Goal: Task Accomplishment & Management: Complete application form

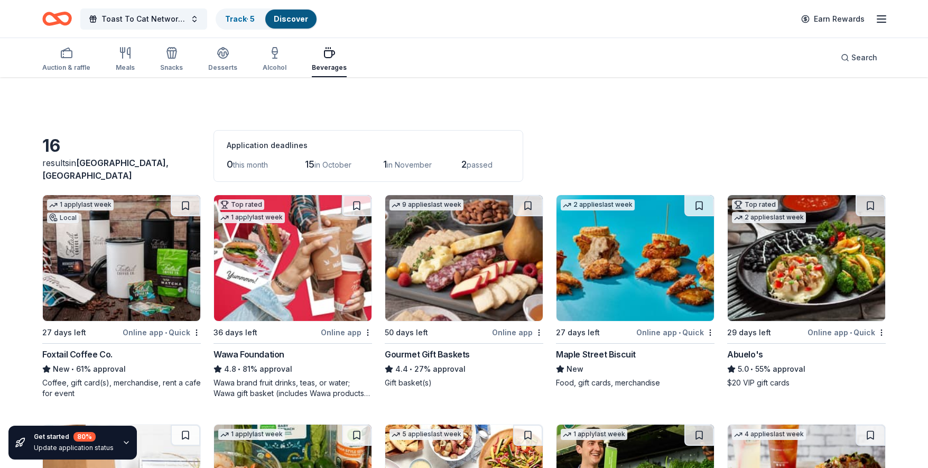
scroll to position [354, 0]
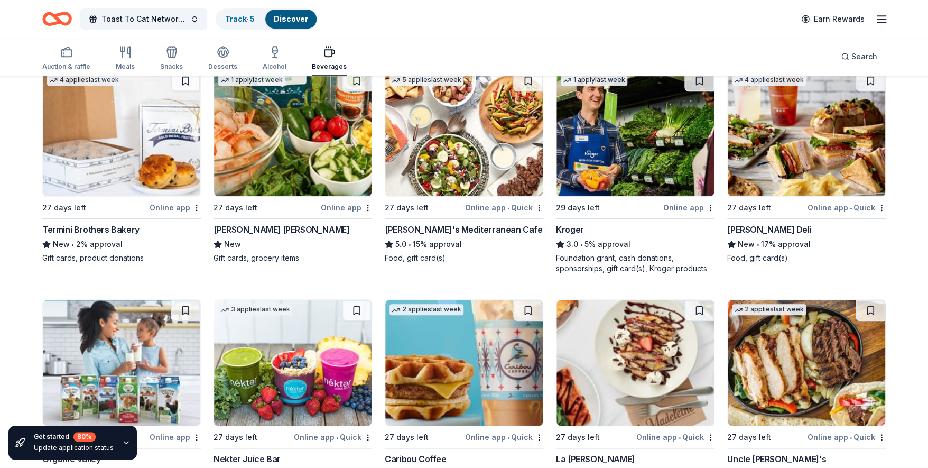
click at [283, 15] on link "Discover" at bounding box center [291, 18] width 34 height 9
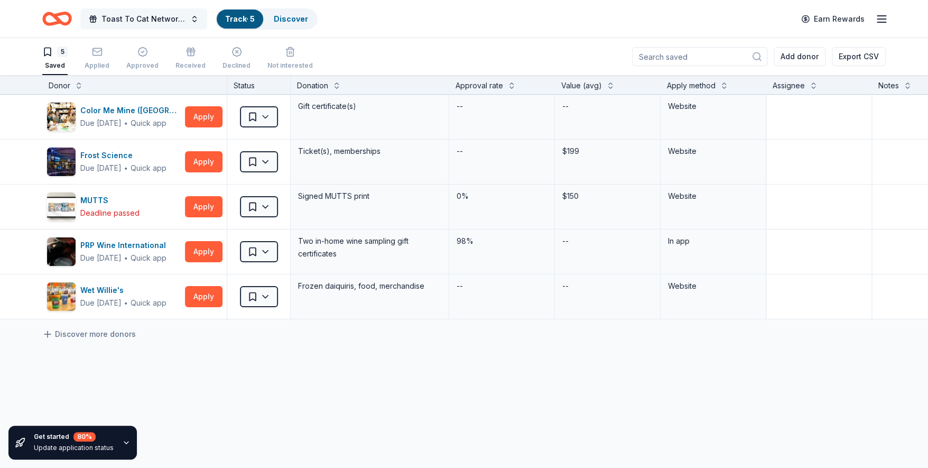
click at [132, 16] on span "Toast To Cat Network 30th Anniversary Celebration" at bounding box center [143, 19] width 85 height 13
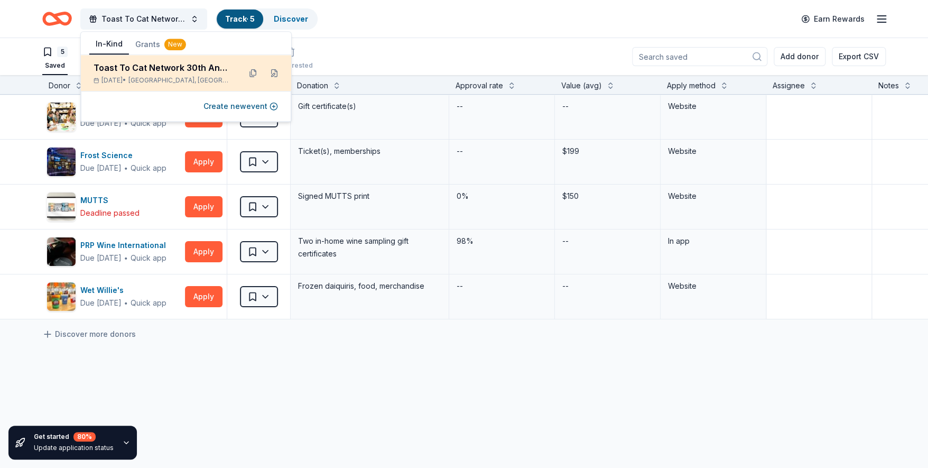
click at [132, 63] on div "Toast To Cat Network 30th Anniversary Celebration" at bounding box center [163, 67] width 138 height 13
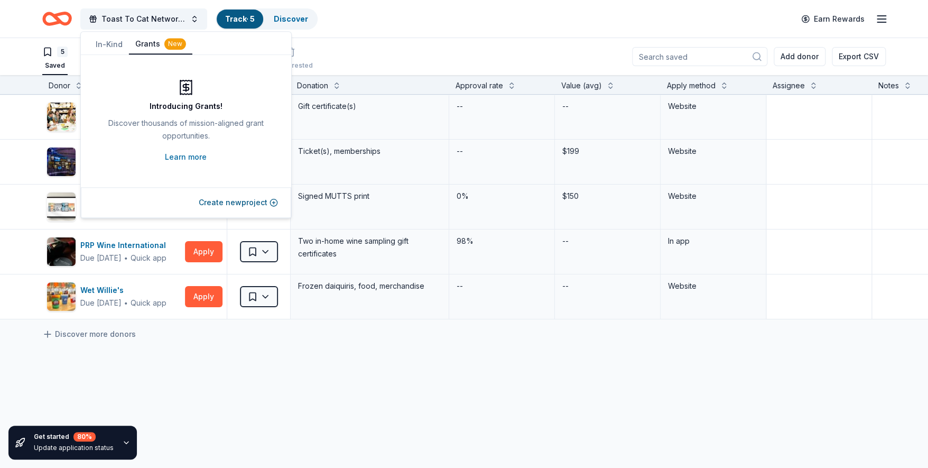
click at [147, 43] on button "Grants New" at bounding box center [160, 44] width 63 height 20
click at [187, 154] on link "Learn more" at bounding box center [186, 157] width 42 height 13
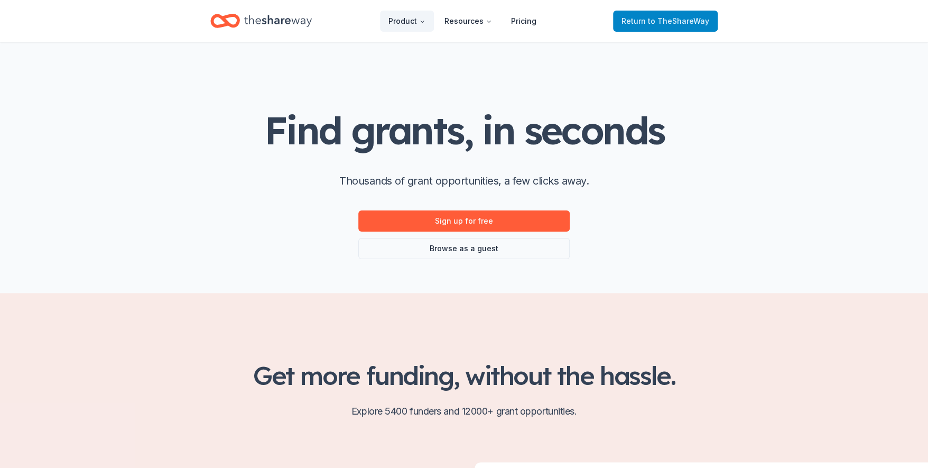
click at [668, 23] on span "to TheShareWay" at bounding box center [678, 20] width 61 height 9
click at [680, 16] on span "to TheShareWay" at bounding box center [678, 20] width 61 height 9
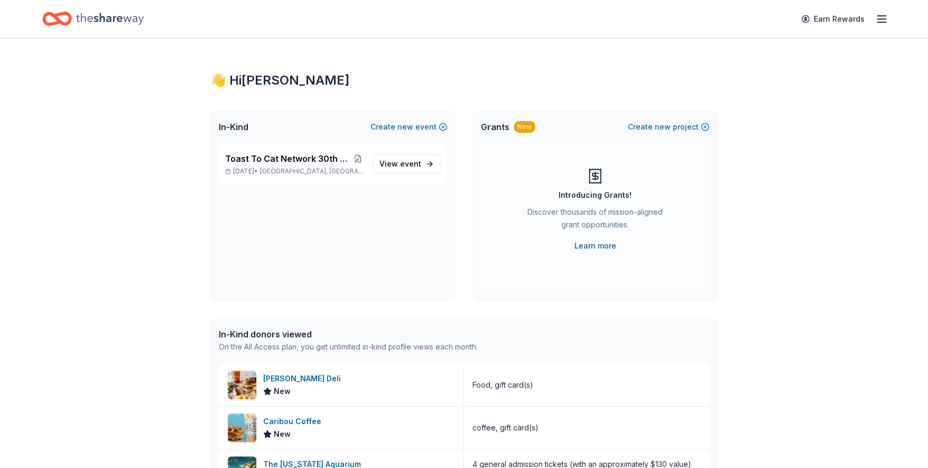
click at [594, 246] on link "Learn more" at bounding box center [595, 245] width 42 height 13
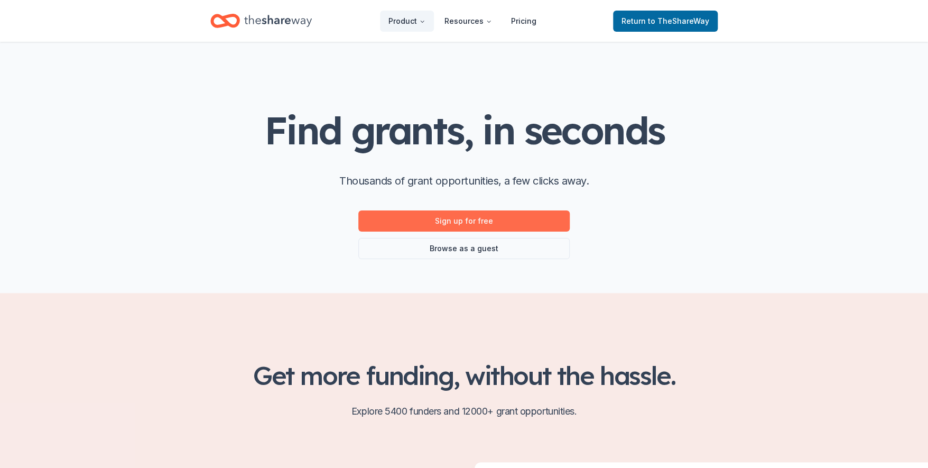
click at [469, 222] on link "Sign up for free" at bounding box center [463, 220] width 211 height 21
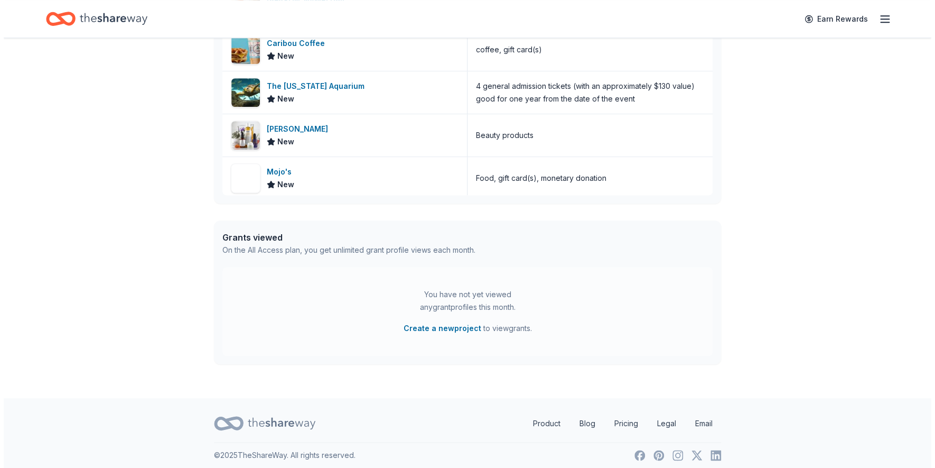
scroll to position [384, 0]
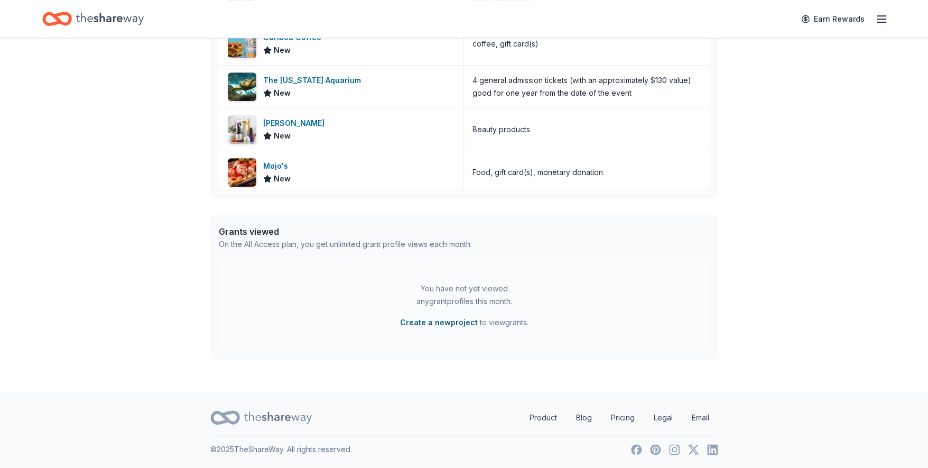
click at [439, 321] on button "Create a new project" at bounding box center [439, 322] width 78 height 13
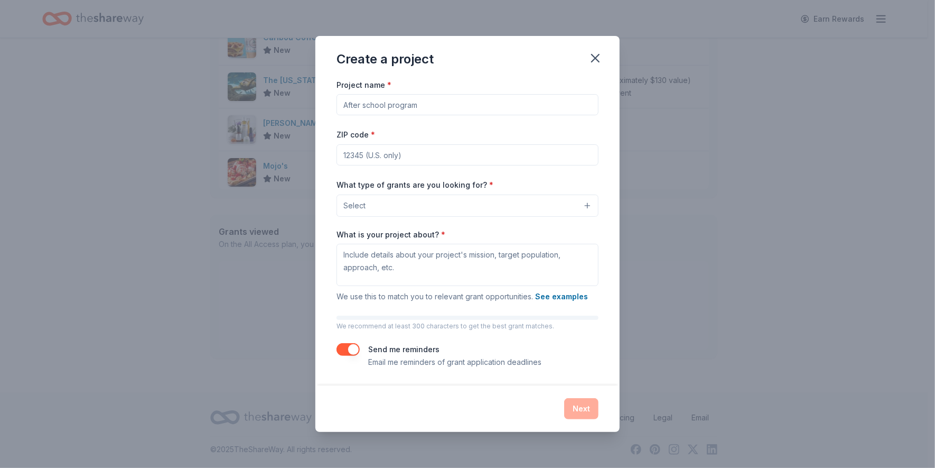
click at [406, 111] on input "Project name *" at bounding box center [468, 104] width 262 height 21
drag, startPoint x: 345, startPoint y: 105, endPoint x: 508, endPoint y: 110, distance: 163.9
click at [508, 110] on input "Project name *" at bounding box center [468, 104] width 262 height 21
drag, startPoint x: 445, startPoint y: 110, endPoint x: 481, endPoint y: 90, distance: 41.9
click at [379, 101] on input "Project name *" at bounding box center [468, 104] width 262 height 21
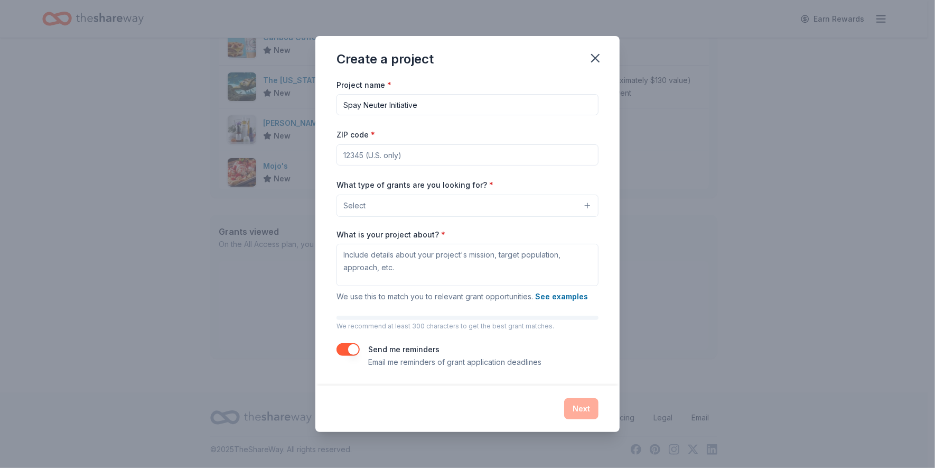
type input "Spay Neuter Initiative"
click at [354, 151] on input "ZIP code *" at bounding box center [468, 154] width 262 height 21
type input "33176"
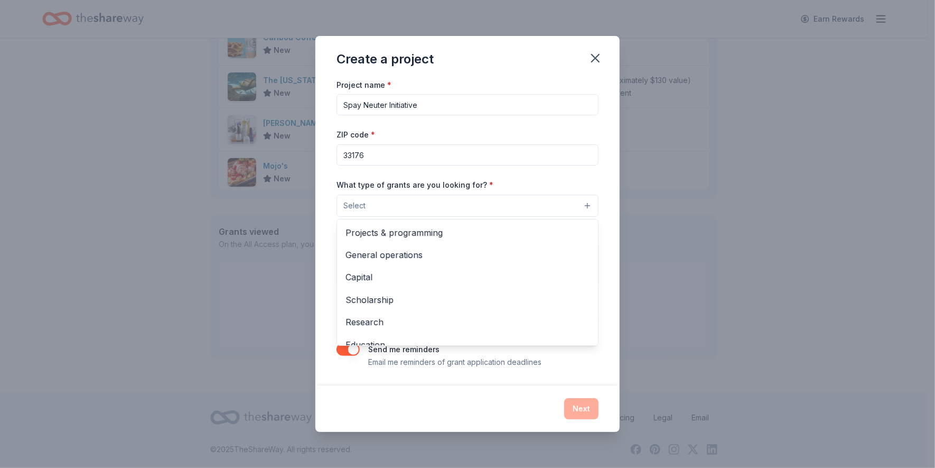
click at [428, 202] on button "Select" at bounding box center [468, 205] width 262 height 22
click at [421, 231] on span "Projects & programming" at bounding box center [468, 233] width 244 height 14
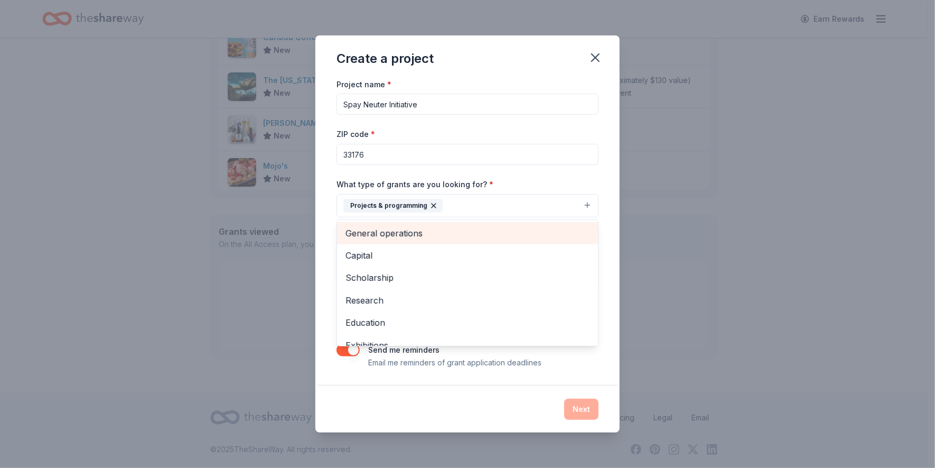
click at [399, 232] on span "General operations" at bounding box center [468, 233] width 244 height 14
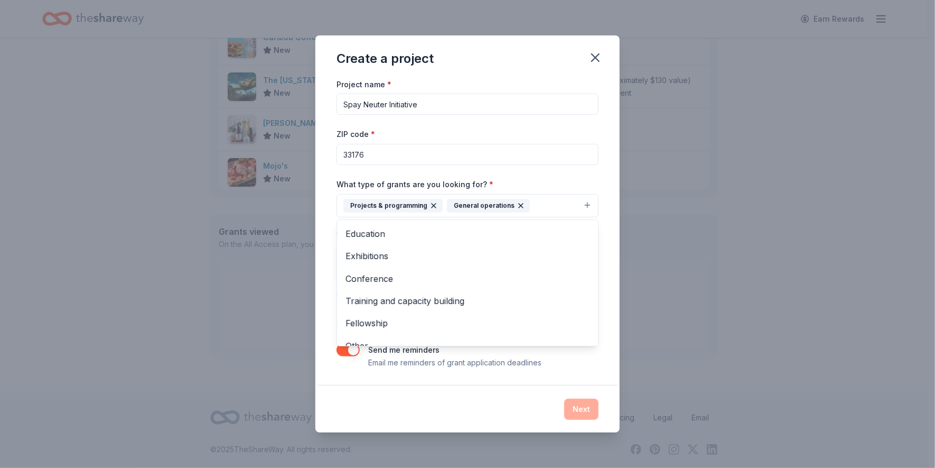
scroll to position [79, 0]
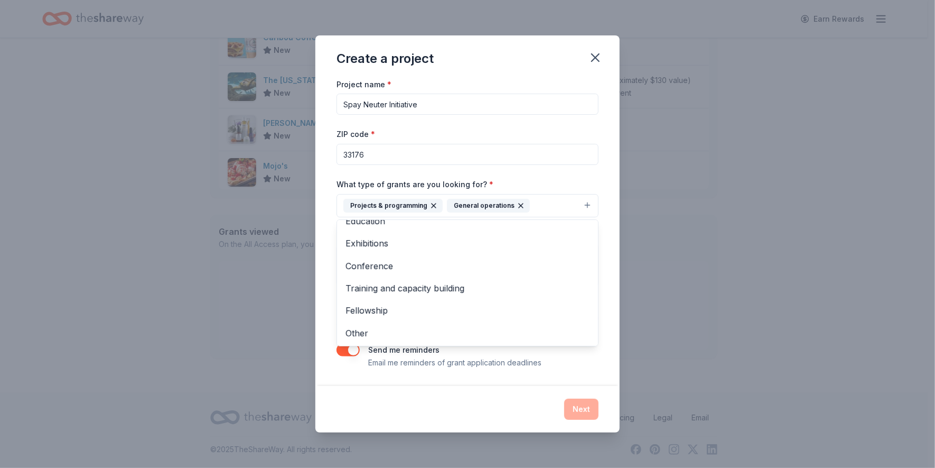
click at [246, 372] on div "Create a project Project name * Spay Neuter Initiative ZIP code * 33176 What ty…" at bounding box center [467, 234] width 935 height 468
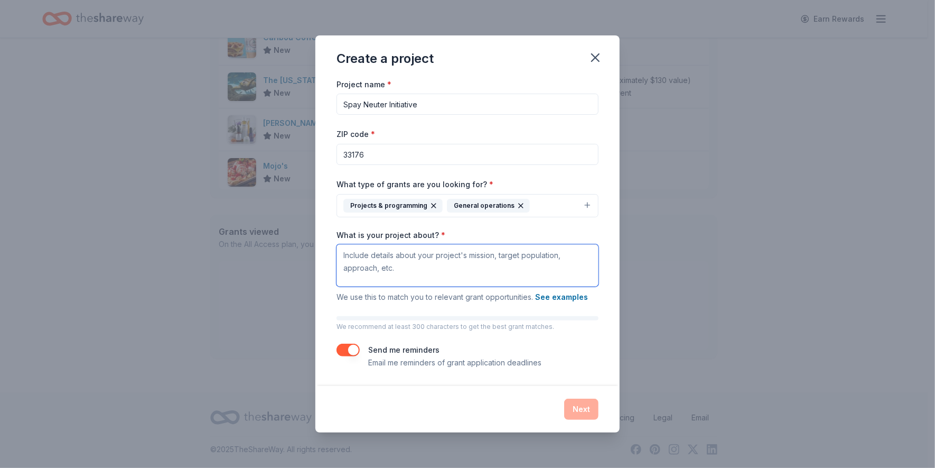
click at [360, 258] on textarea "What is your project about? *" at bounding box center [468, 265] width 262 height 42
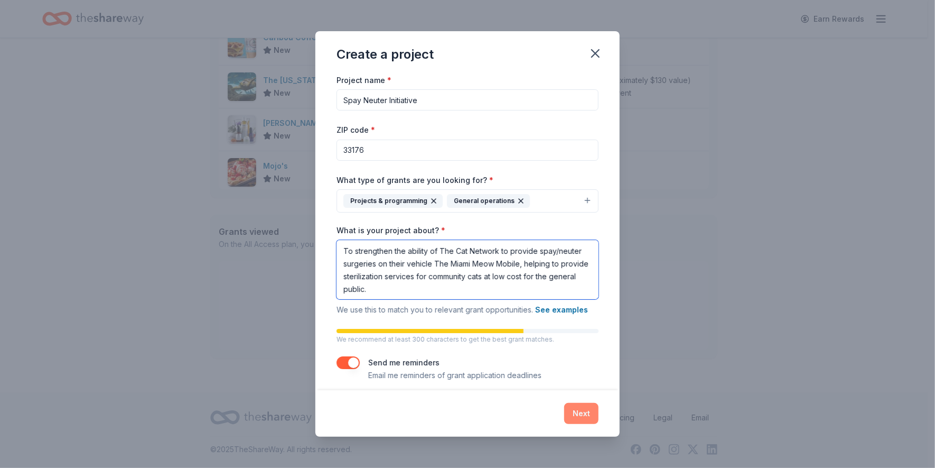
type textarea "To strengthen the ability of The Cat Network to provide spay/neuter surgeries o…"
click at [581, 415] on button "Next" at bounding box center [581, 413] width 34 height 21
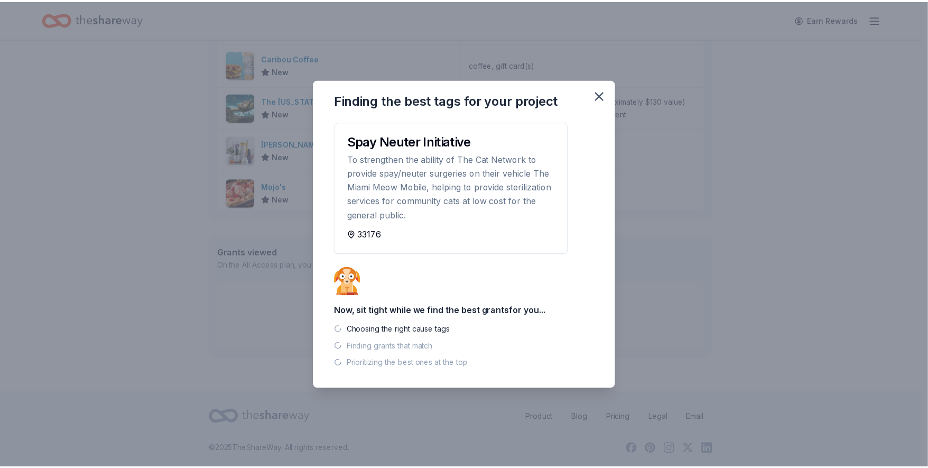
scroll to position [363, 0]
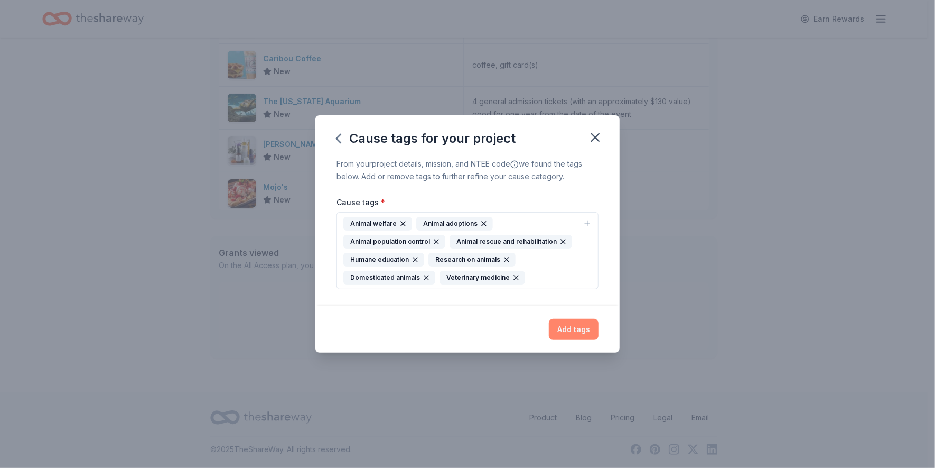
click at [570, 330] on button "Add tags" at bounding box center [574, 329] width 50 height 21
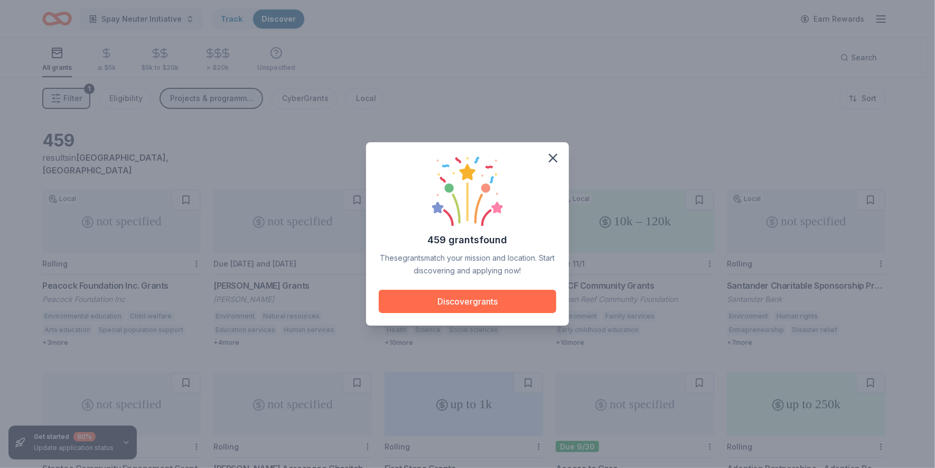
click at [446, 301] on button "Discover grants" at bounding box center [468, 301] width 178 height 23
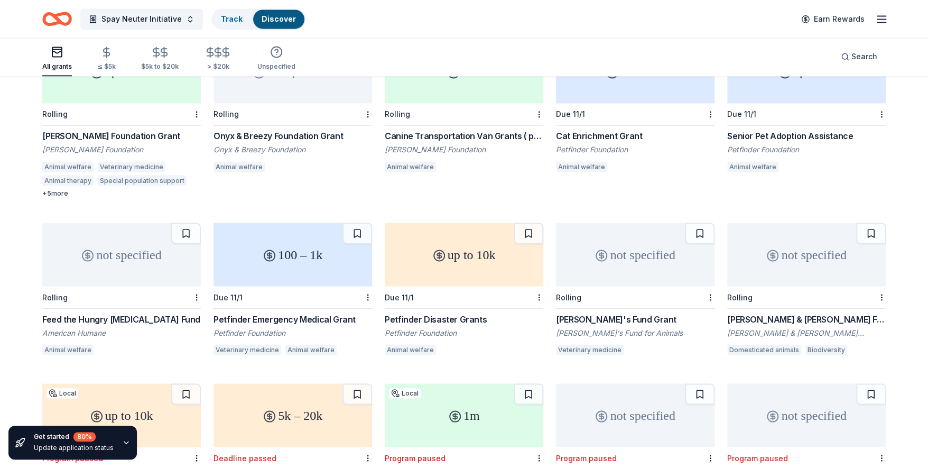
scroll to position [886, 0]
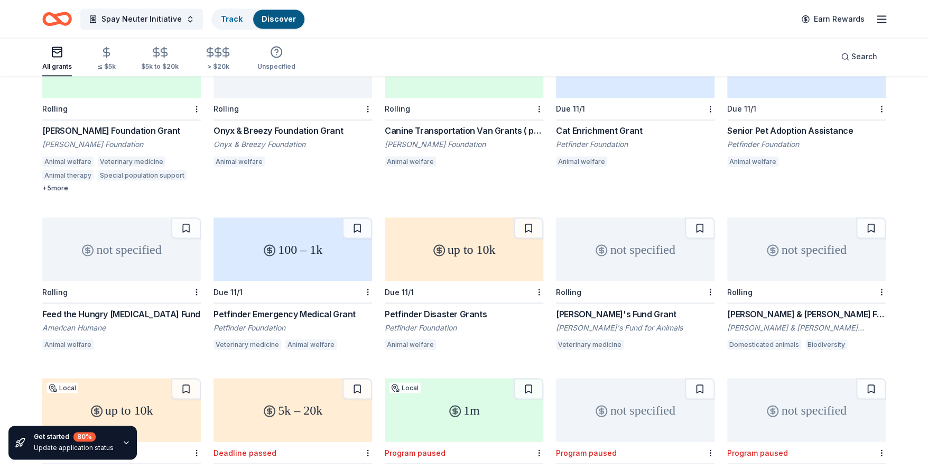
click at [790, 307] on div "Arthur L. & Elaine V. Johnson Foundation Grant" at bounding box center [806, 313] width 159 height 13
click at [586, 307] on div "Rose's Fund Grant" at bounding box center [635, 313] width 159 height 13
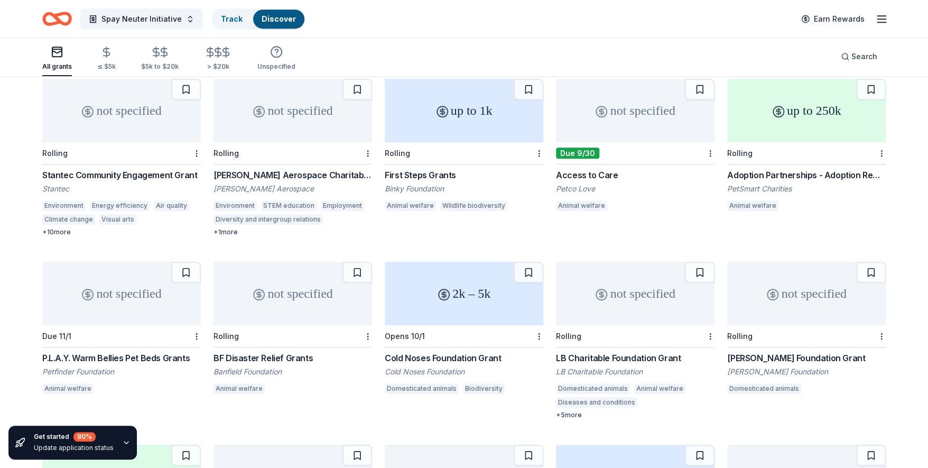
scroll to position [0, 0]
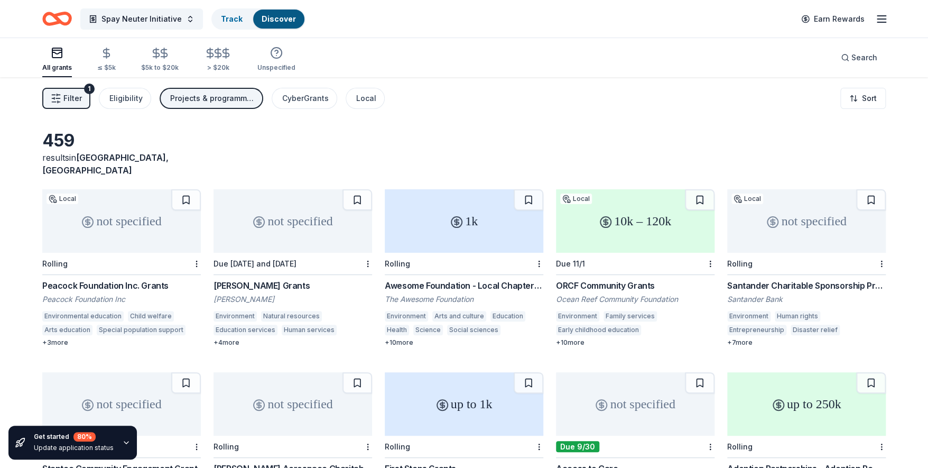
click at [245, 279] on div "[PERSON_NAME] Grants" at bounding box center [293, 285] width 159 height 13
